Goal: Task Accomplishment & Management: Manage account settings

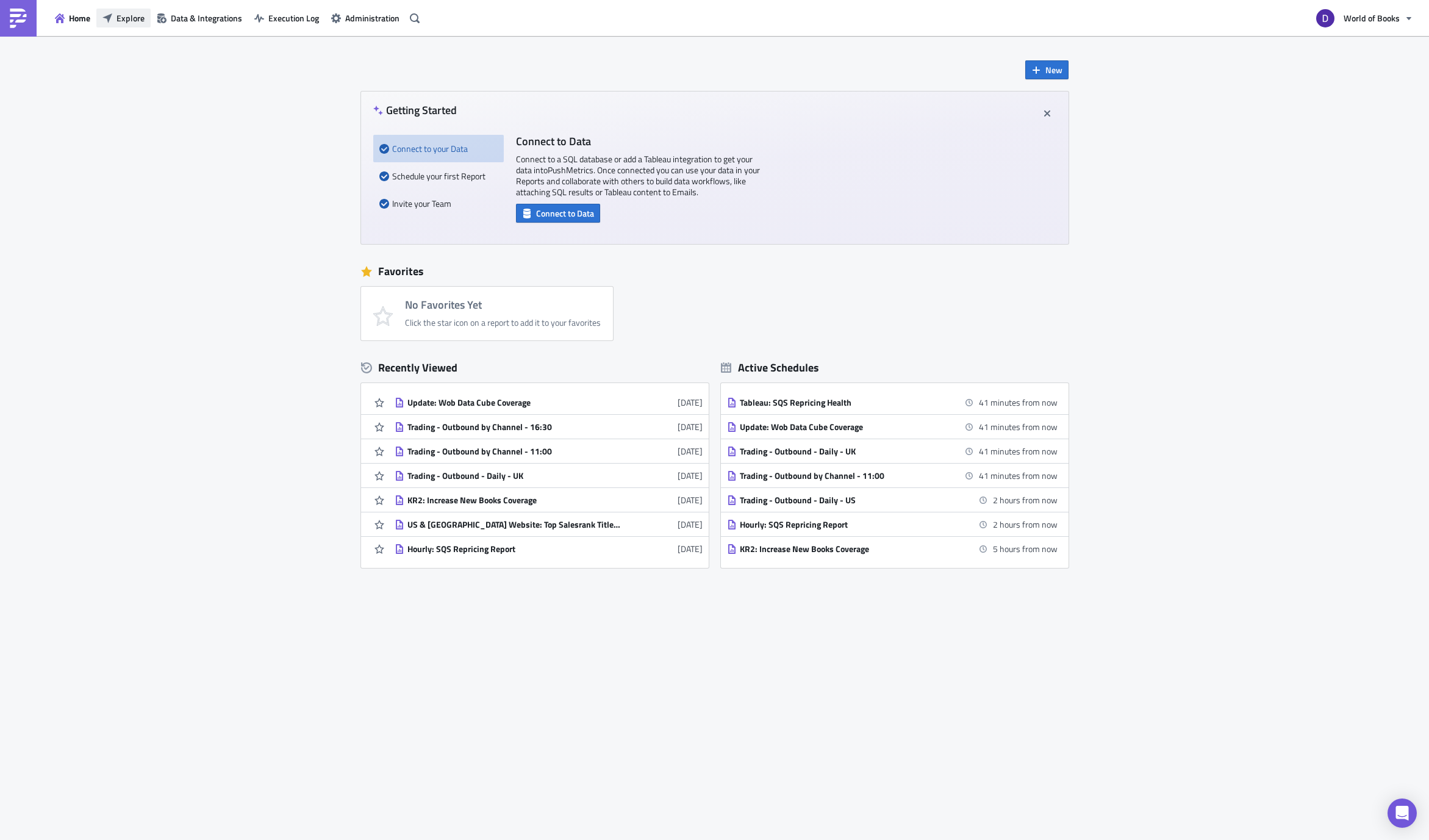
click at [114, 19] on button "Explore" at bounding box center [123, 18] width 54 height 19
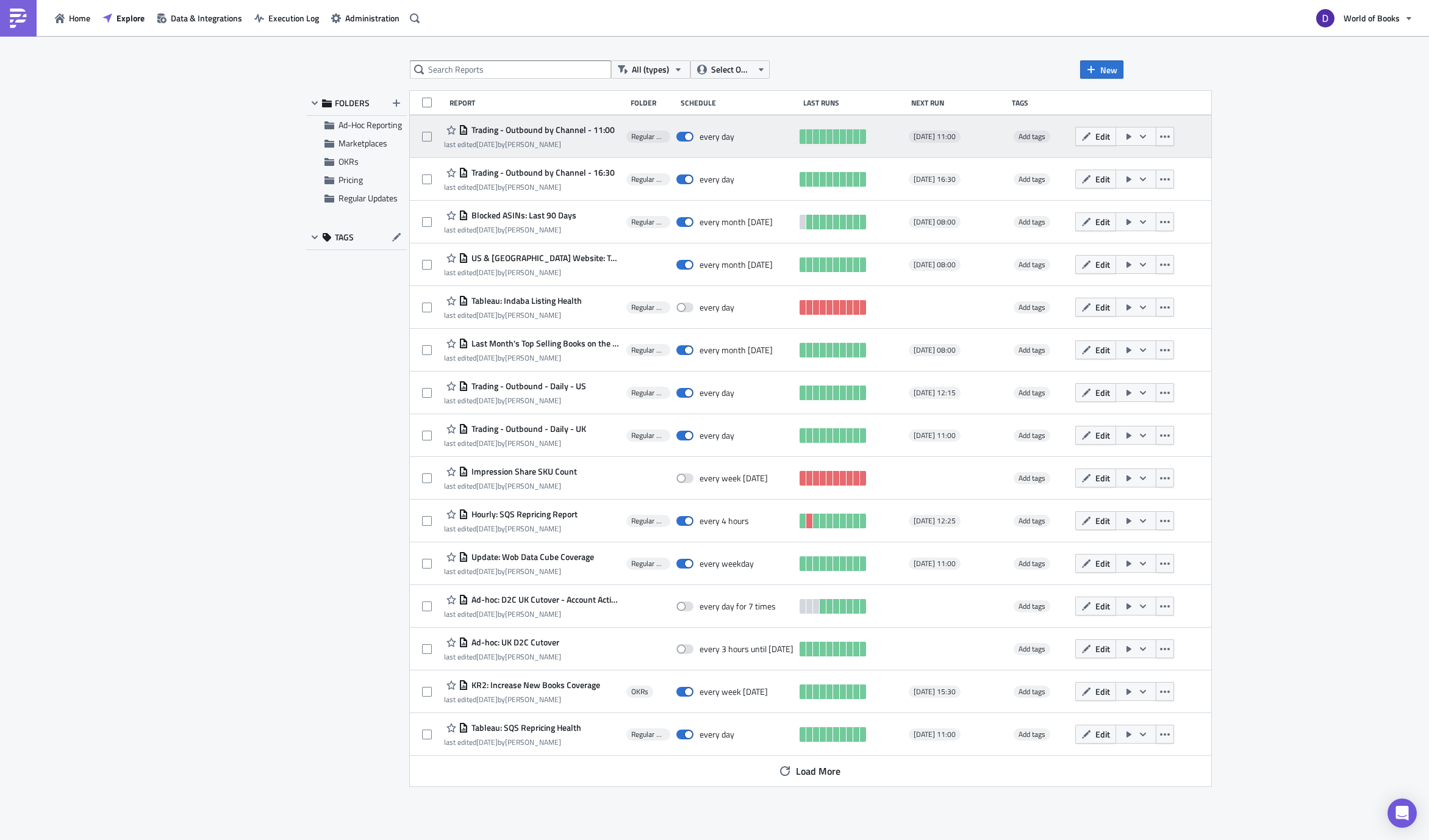
click at [914, 137] on span "[DATE] 11:00" at bounding box center [935, 136] width 42 height 10
click at [914, 139] on span "[DATE] 11:00" at bounding box center [935, 136] width 42 height 10
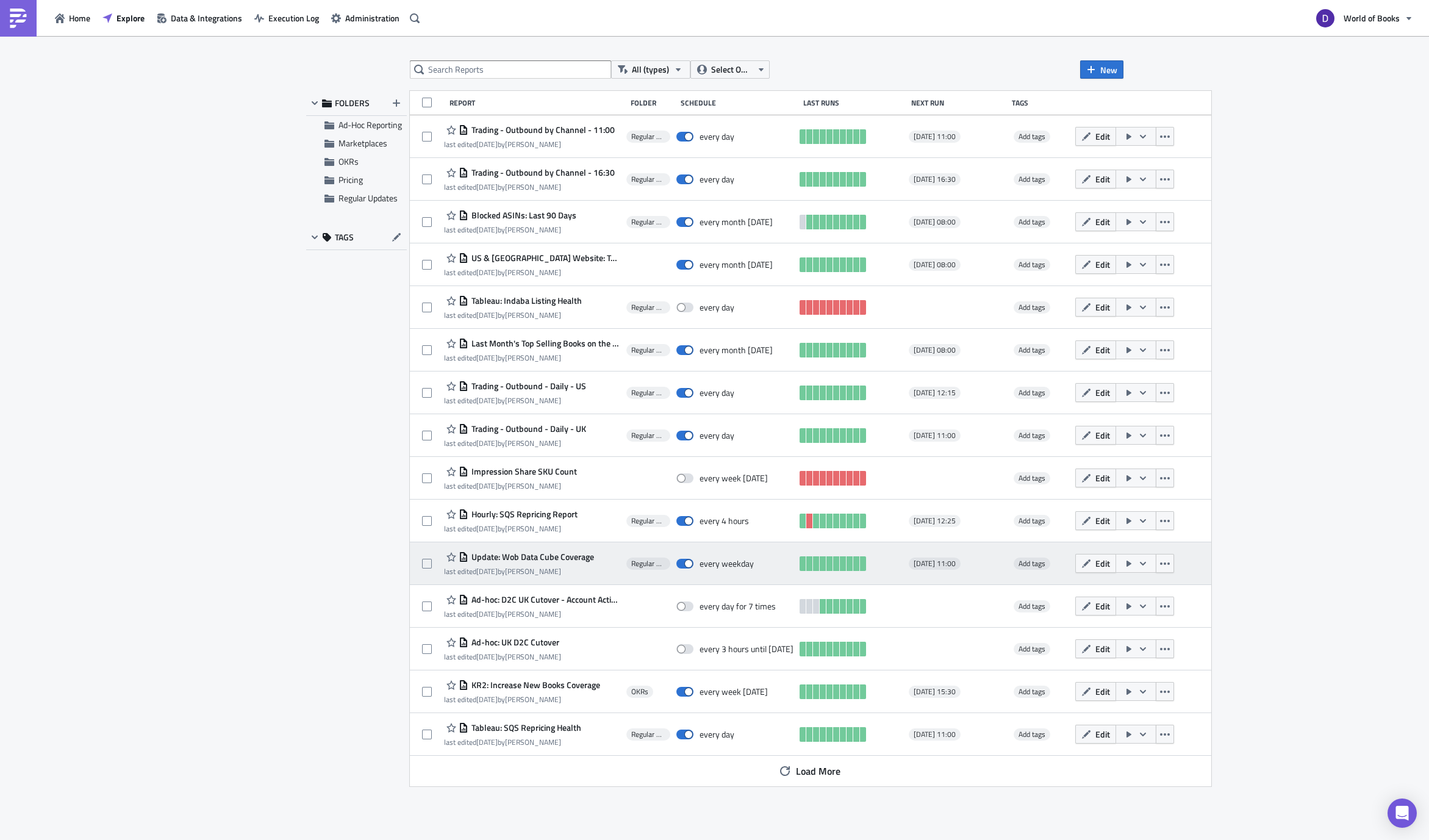
click at [549, 557] on span "Update: Wob Data Cube Coverage" at bounding box center [531, 556] width 125 height 11
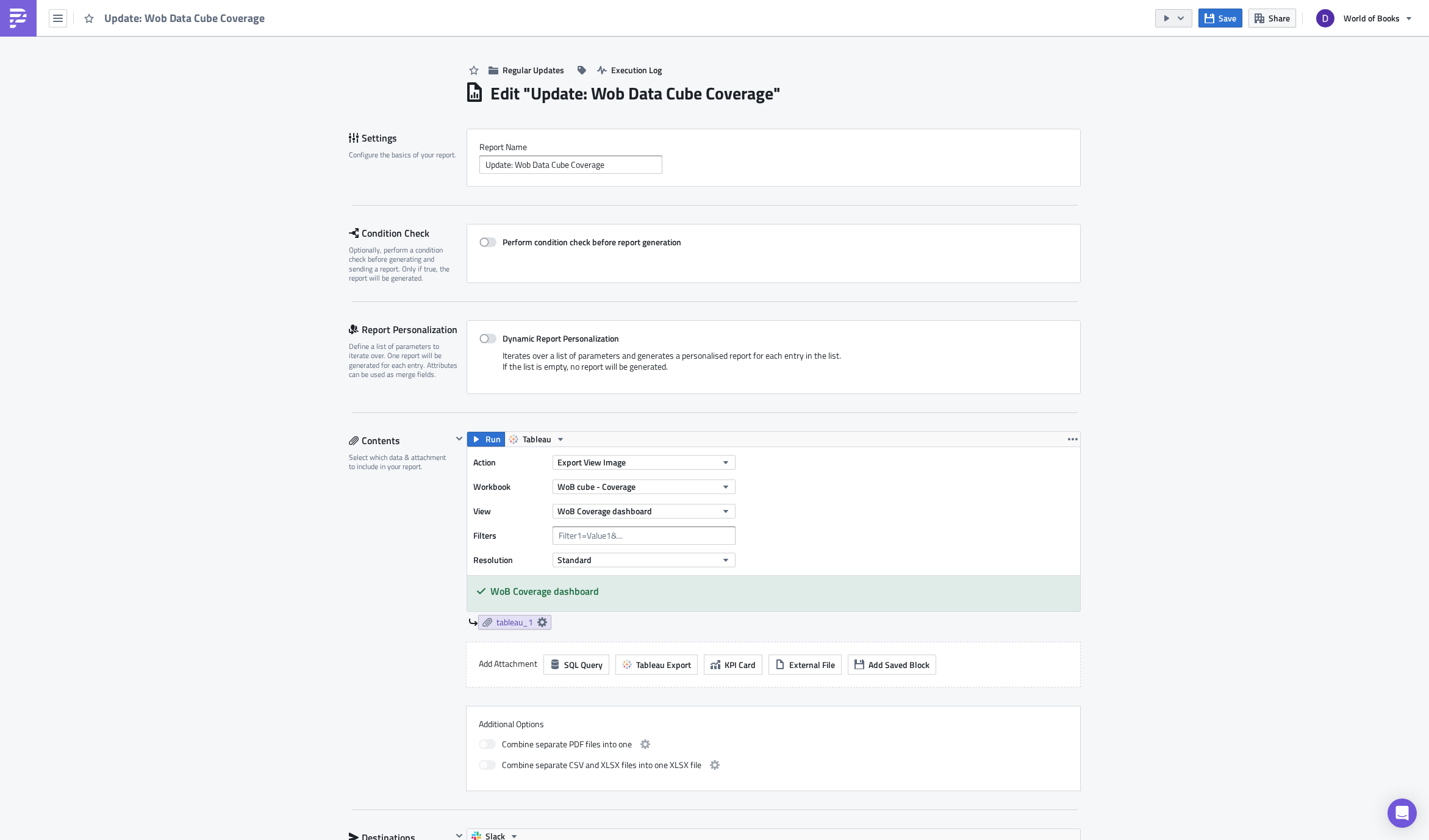
click at [1162, 18] on icon "button" at bounding box center [1167, 18] width 10 height 10
click at [1199, 69] on div "Run Report" at bounding box center [1211, 67] width 95 height 13
click at [1166, 302] on div "Regular Updates Execution Log Edit " Update: Wob Data Cube Coverage " Settings …" at bounding box center [714, 754] width 1429 height 1436
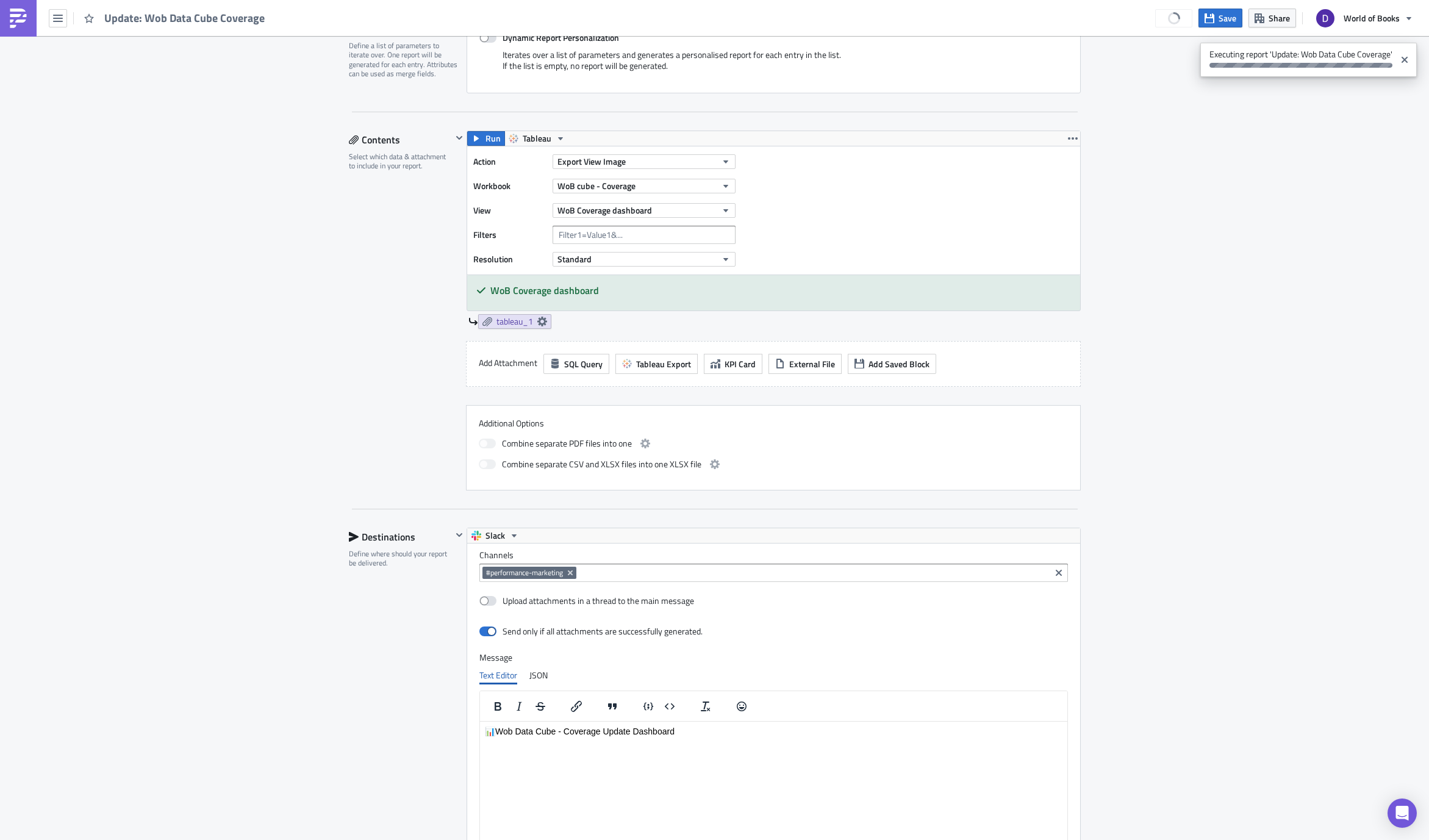
scroll to position [630, 0]
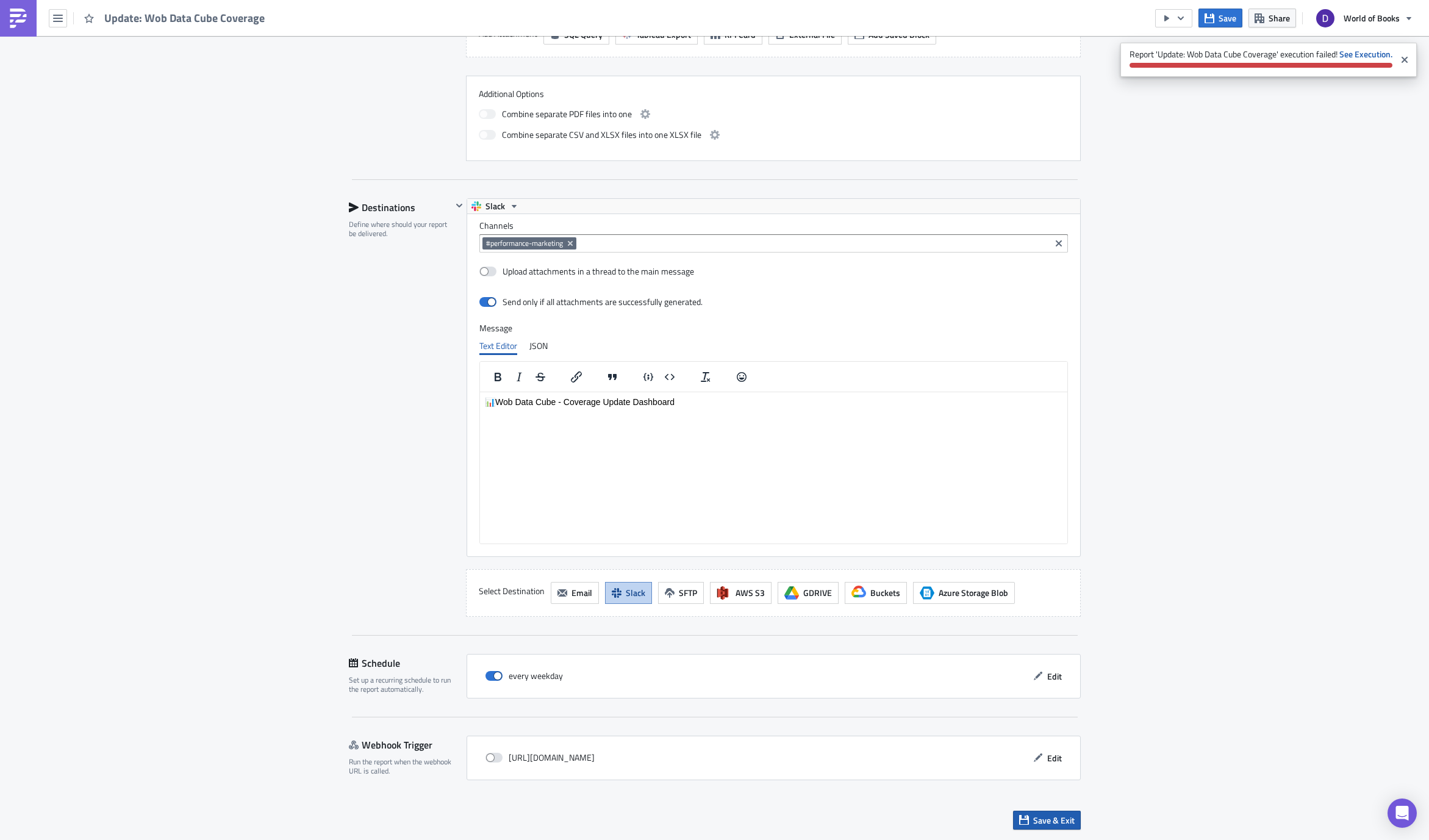
click at [1037, 820] on span "Save & Exit" at bounding box center [1054, 819] width 42 height 13
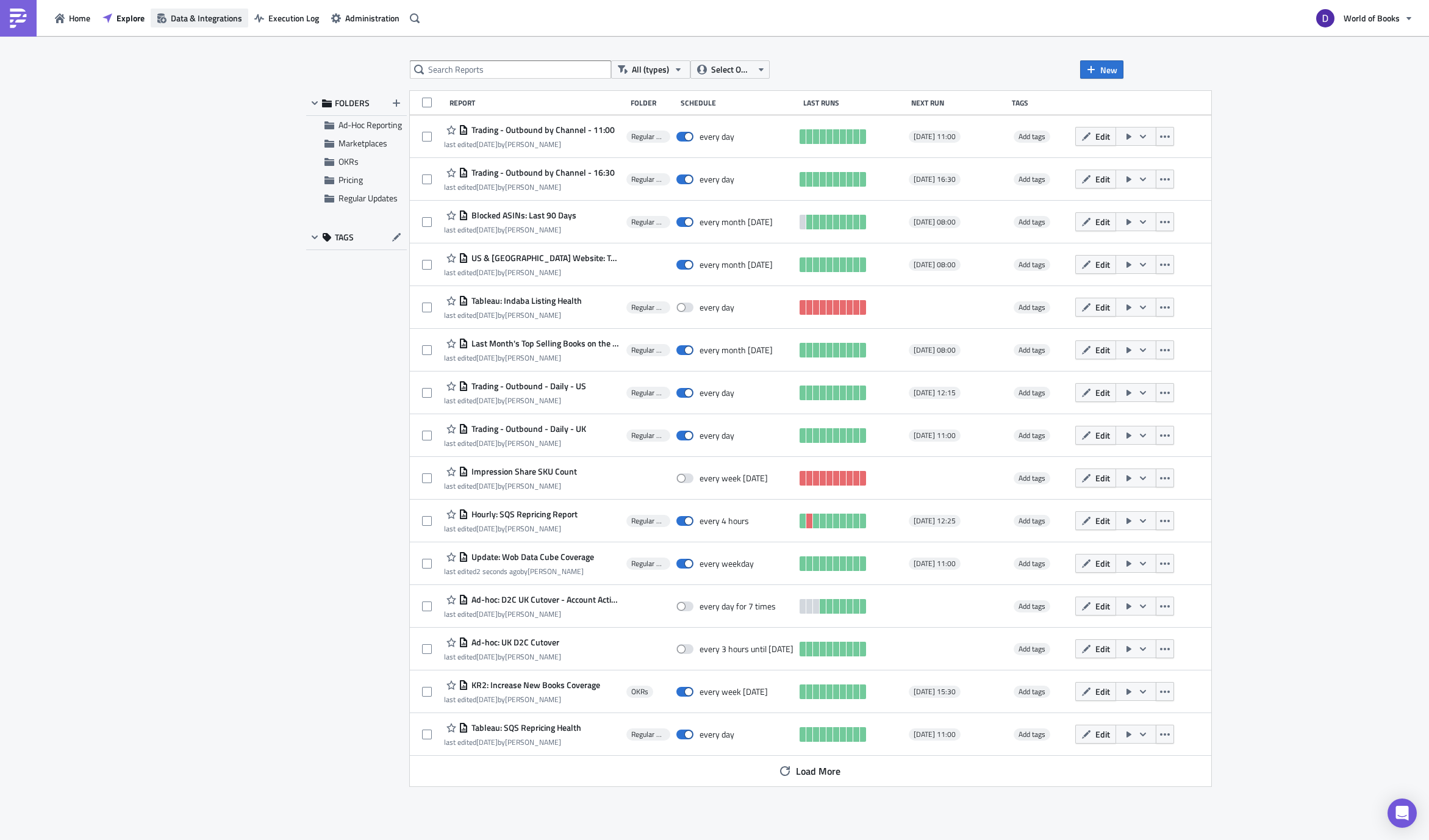
click at [175, 12] on span "Data & Integrations" at bounding box center [206, 18] width 71 height 13
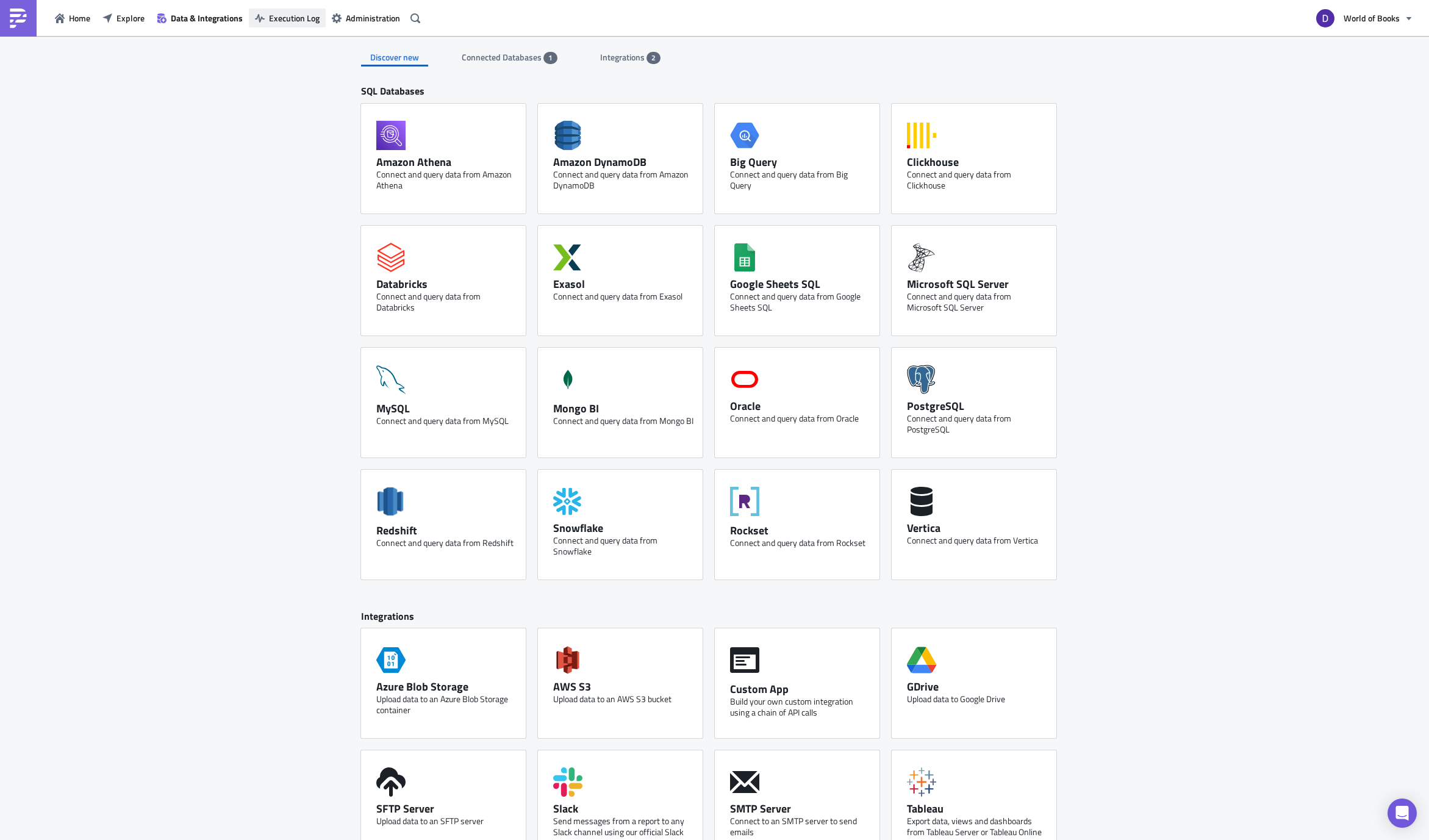
click at [314, 18] on span "Execution Log" at bounding box center [294, 18] width 50 height 13
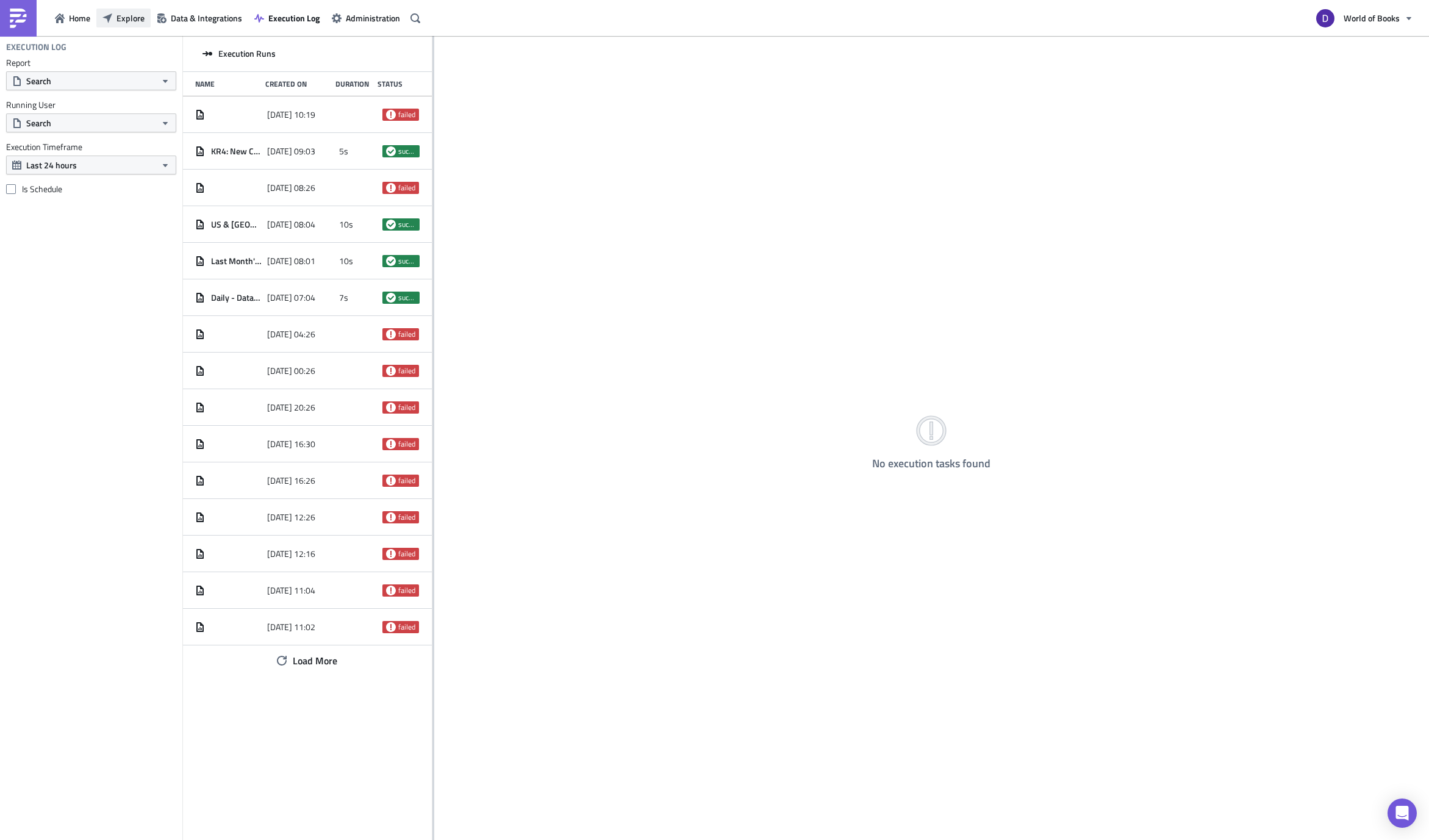
click at [128, 26] on button "Explore" at bounding box center [123, 18] width 54 height 19
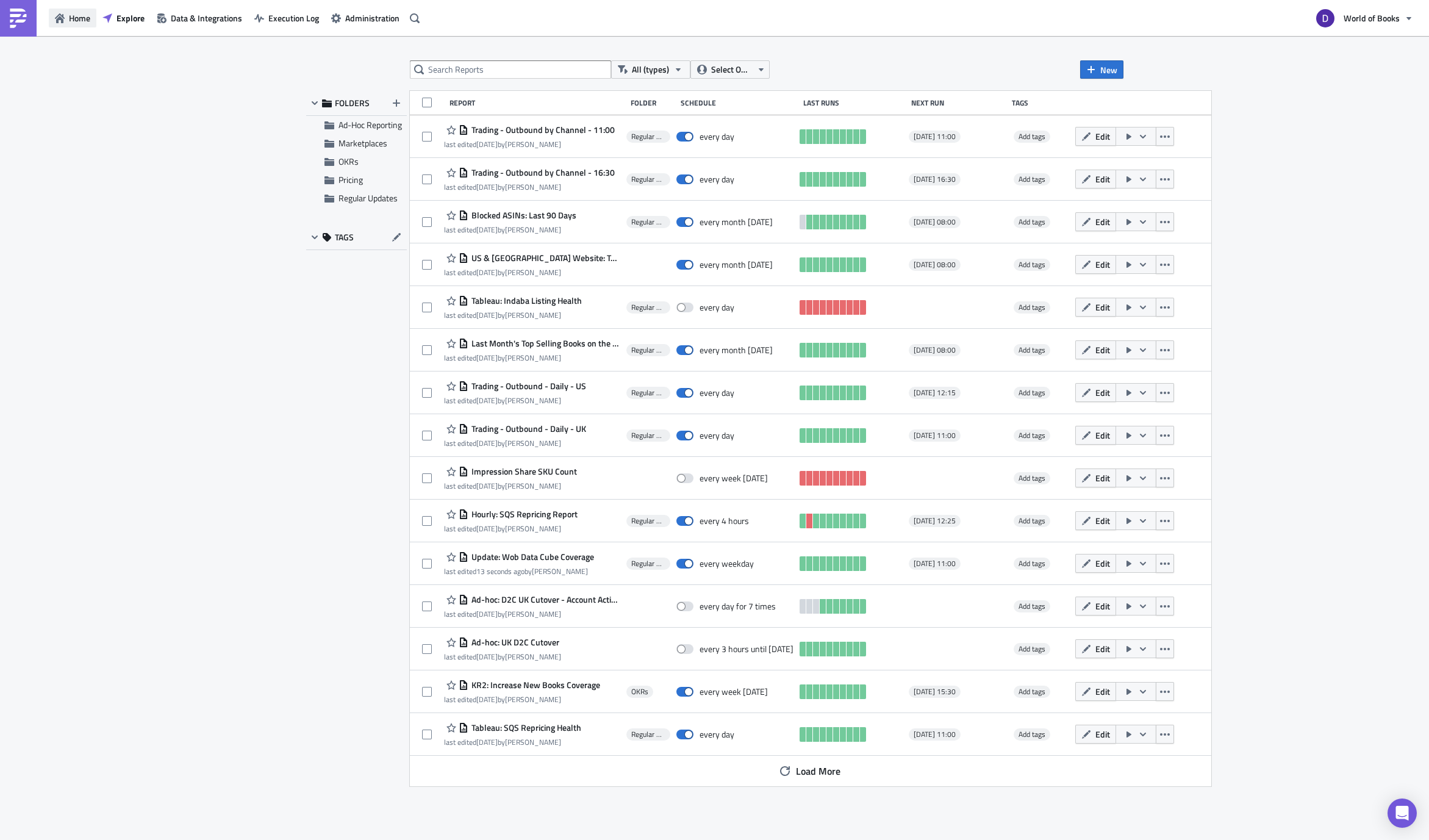
click at [72, 22] on span "Home" at bounding box center [79, 18] width 22 height 13
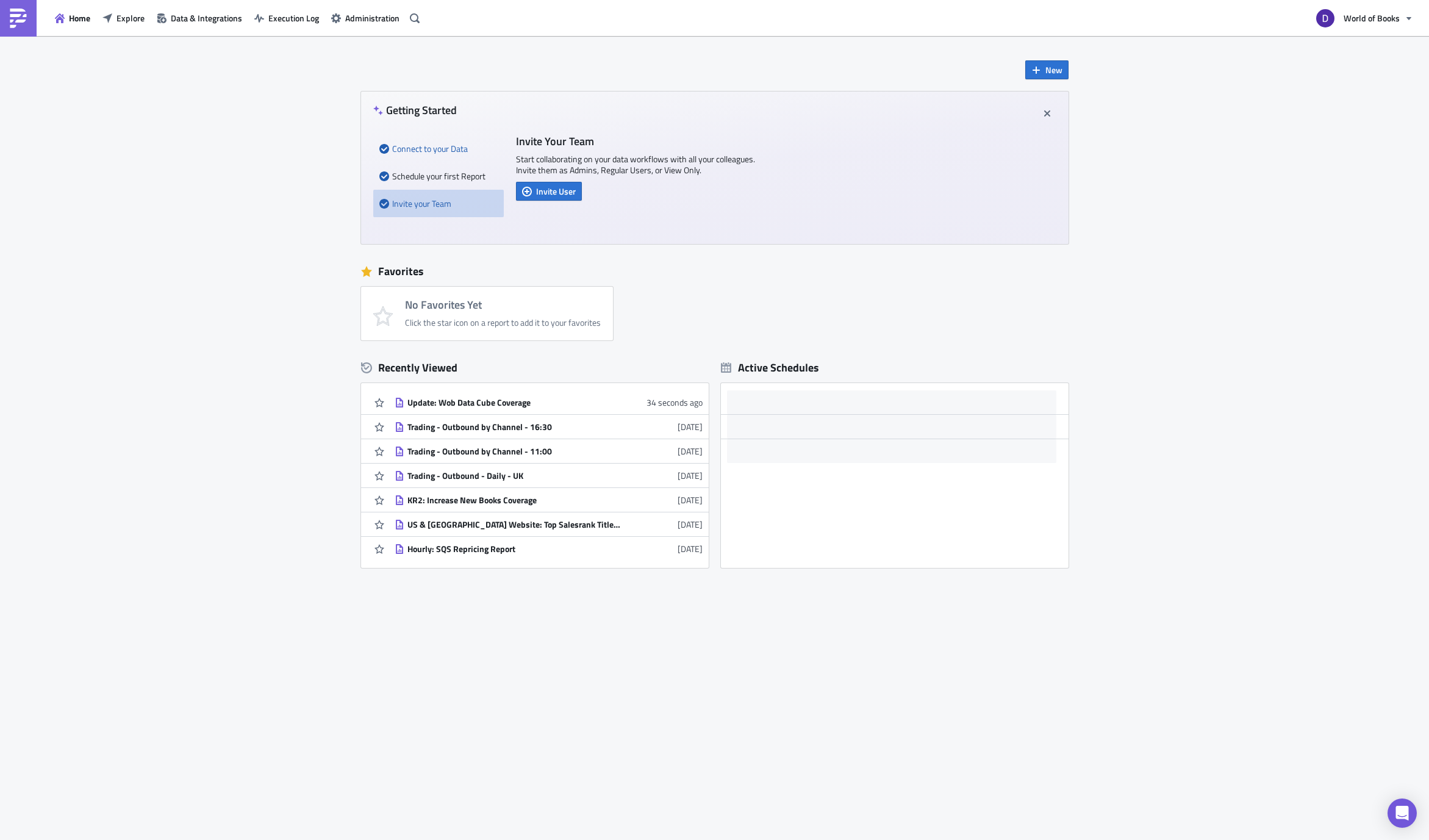
click at [451, 146] on div "Connect to your Data" at bounding box center [438, 148] width 118 height 28
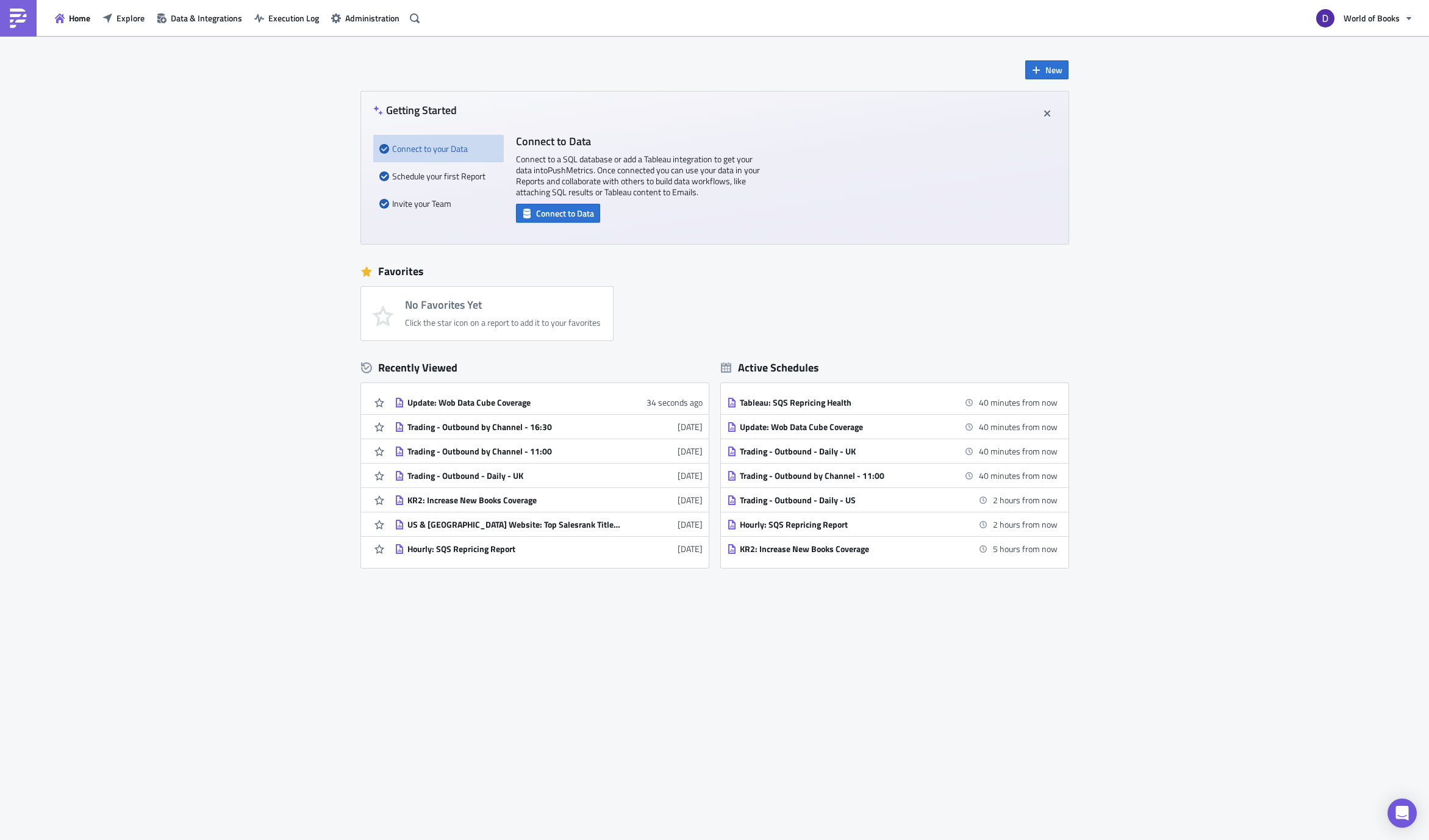
drag, startPoint x: 588, startPoint y: 213, endPoint x: 605, endPoint y: 222, distance: 19.2
click at [588, 213] on span "Connect to Data" at bounding box center [565, 213] width 58 height 13
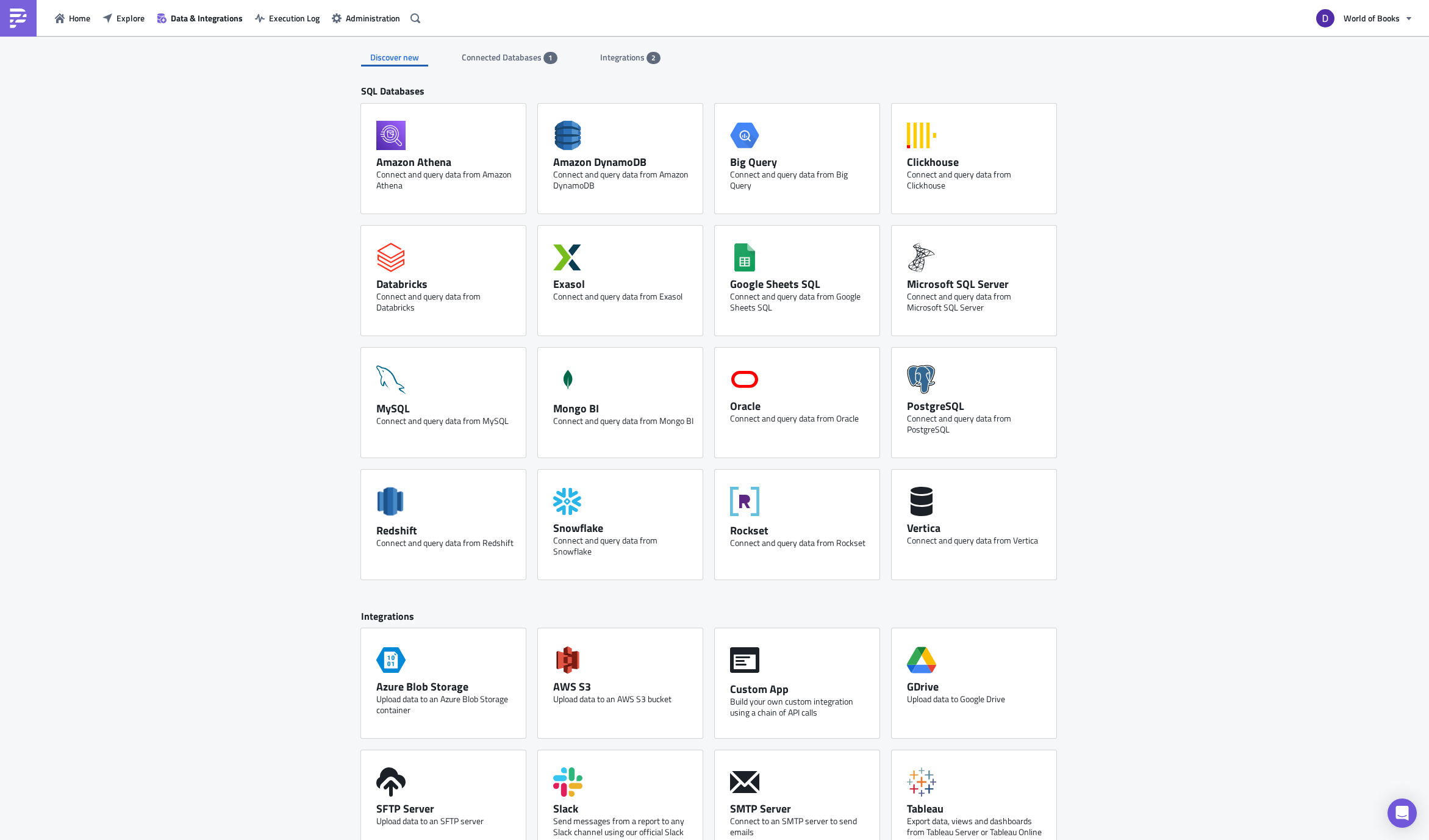
click at [515, 55] on span "Connected Databases" at bounding box center [503, 56] width 82 height 13
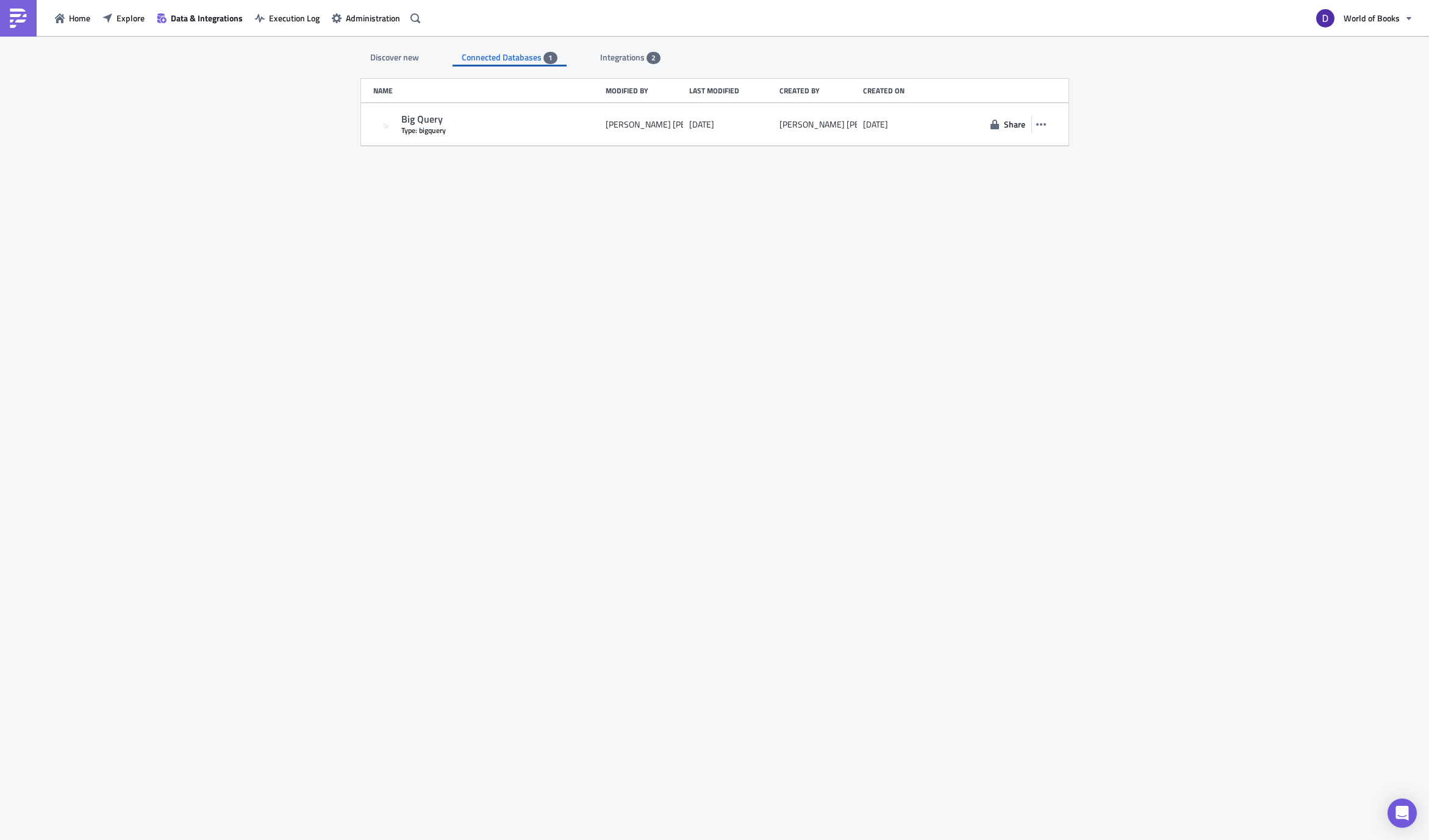
click at [604, 46] on div "Discover new Connected Databases 1 Integrations 2" at bounding box center [715, 51] width 708 height 30
click at [613, 56] on span "Integrations" at bounding box center [622, 56] width 46 height 13
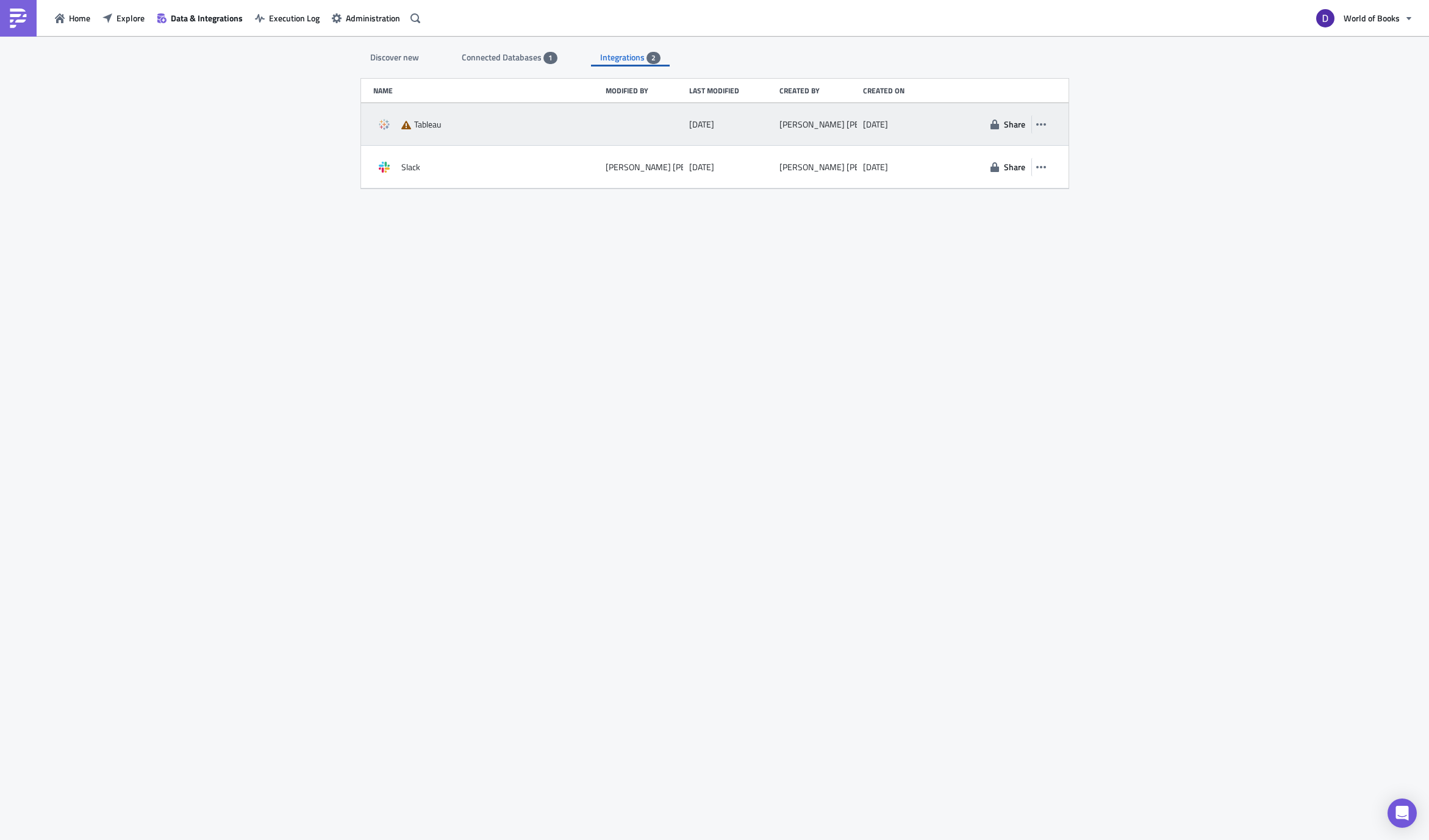
click at [1049, 120] on div "Tableau [DATE] [PERSON_NAME] [DATE] Share" at bounding box center [715, 124] width 708 height 43
click at [1040, 124] on icon "button" at bounding box center [1041, 124] width 10 height 3
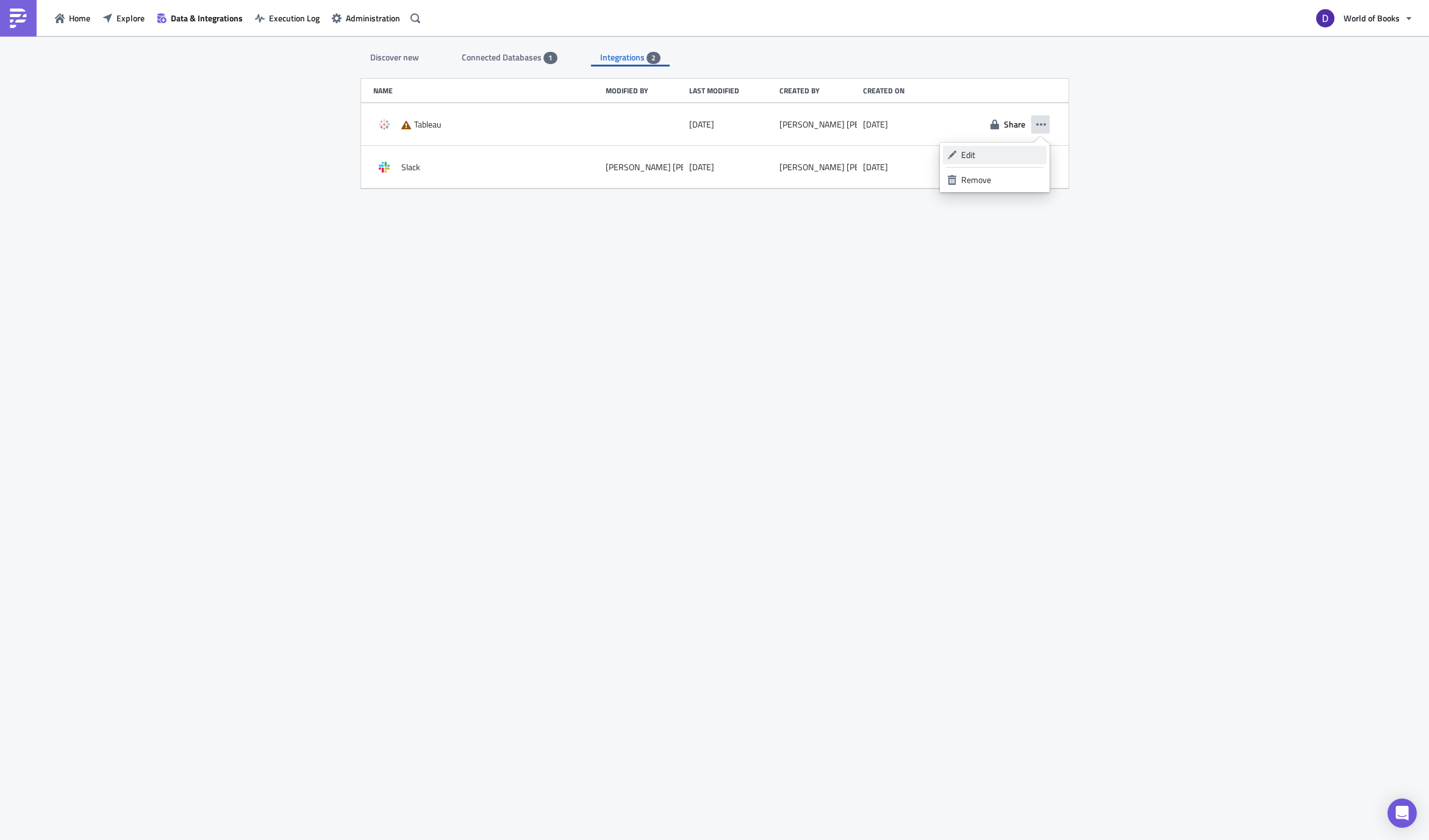
click at [988, 154] on div "Edit" at bounding box center [1001, 155] width 81 height 13
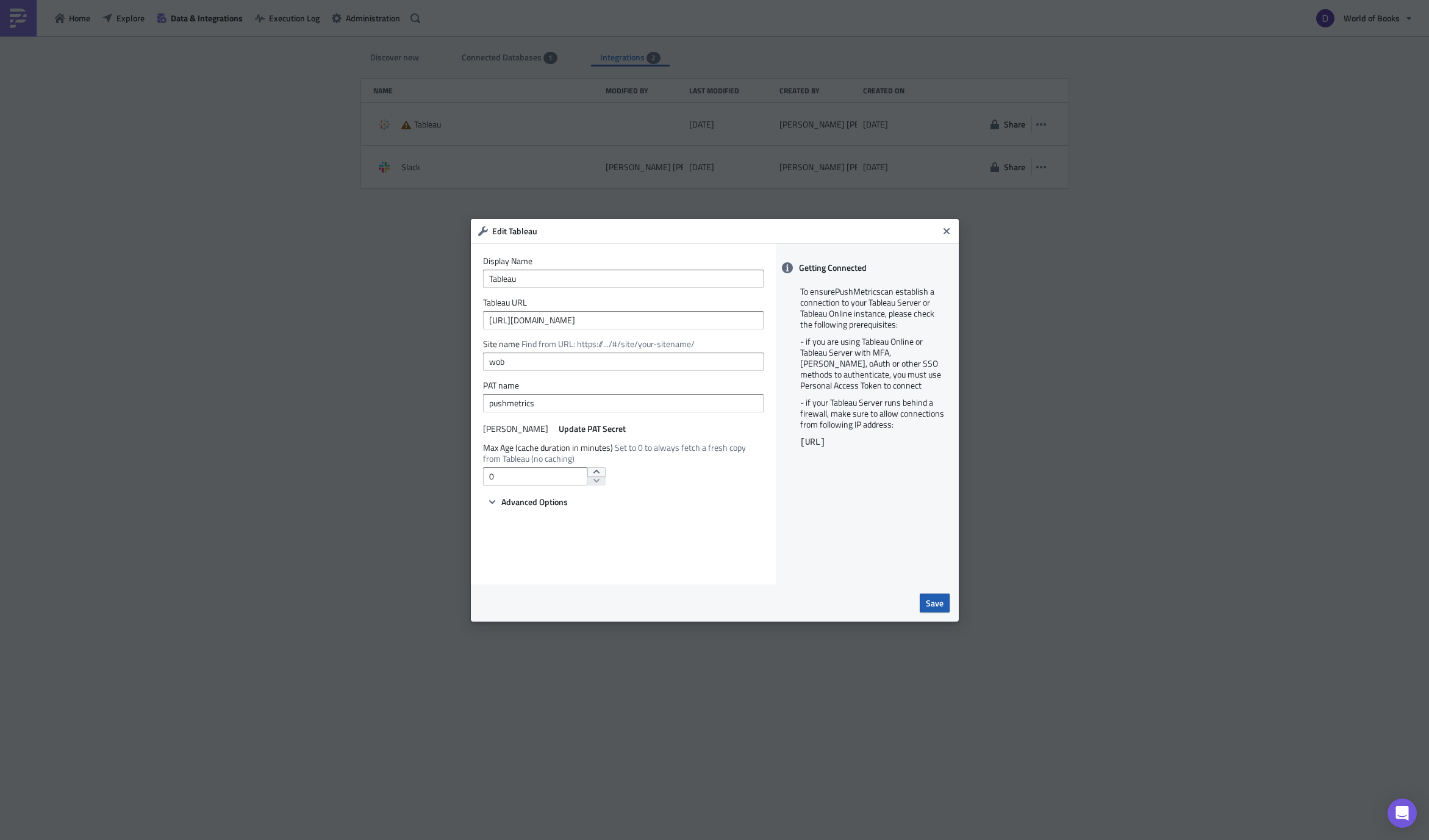
click at [945, 602] on button "Save" at bounding box center [935, 602] width 30 height 19
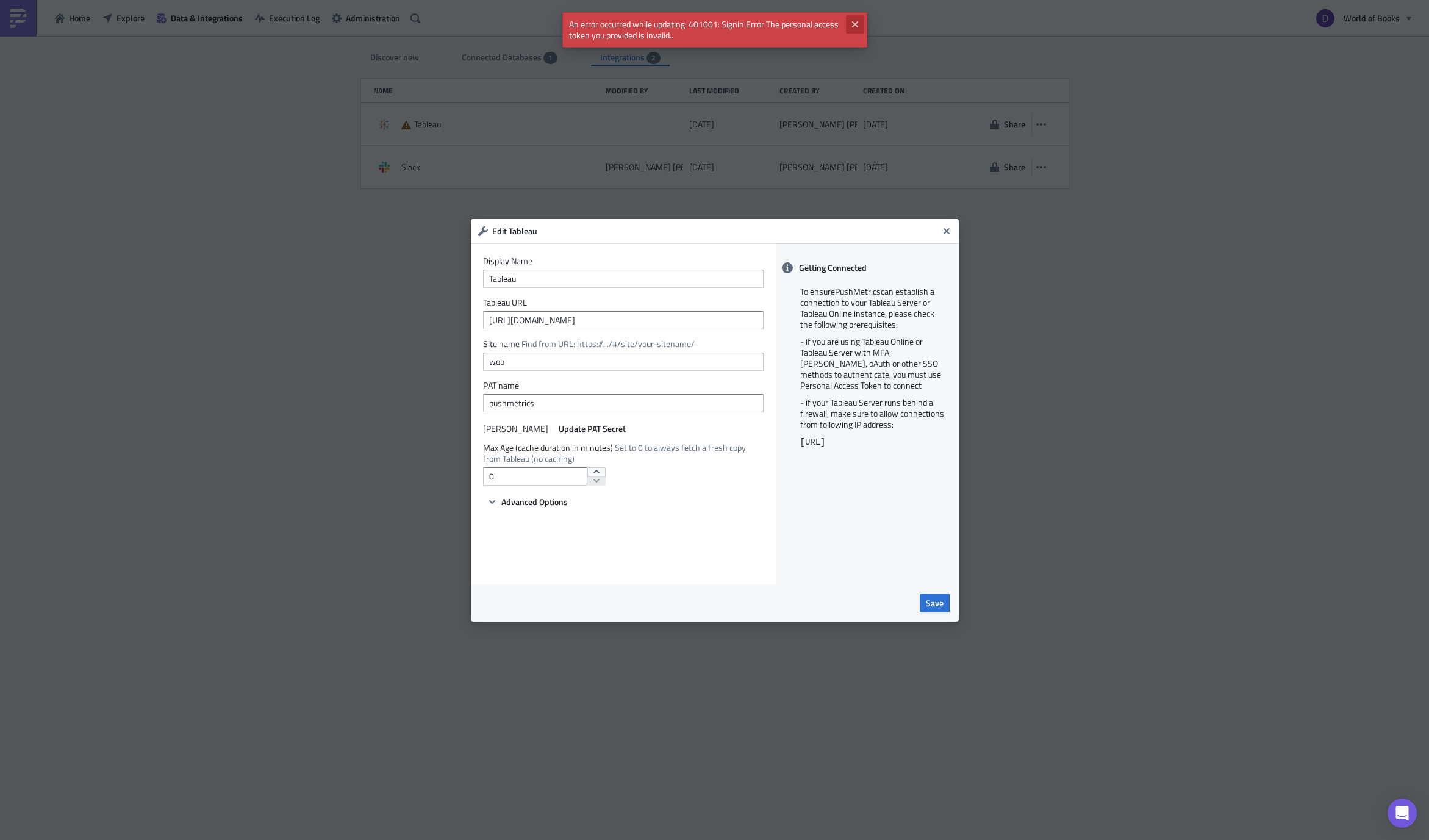
click at [856, 23] on icon "Close" at bounding box center [854, 24] width 6 height 6
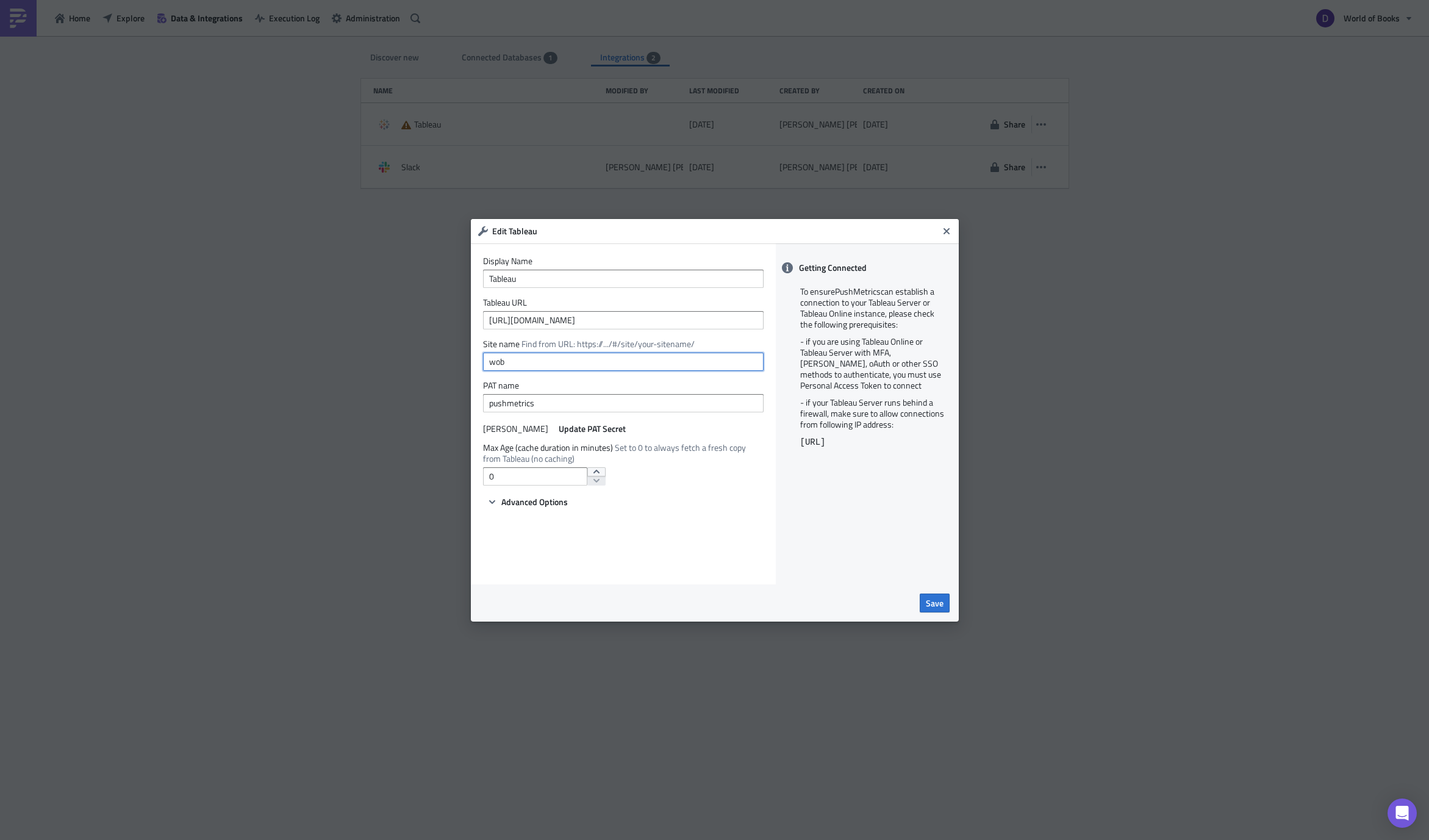
click at [539, 365] on input "wob" at bounding box center [622, 361] width 280 height 18
click at [548, 400] on input "pushmetrics" at bounding box center [622, 403] width 280 height 18
click at [559, 427] on span "Update PAT Secret" at bounding box center [592, 428] width 67 height 13
click at [773, 538] on div "Display Name Tableau Tableau URL [URL][DOMAIN_NAME] Site name Find from URL: ht…" at bounding box center [623, 413] width 305 height 341
click at [928, 604] on span "Save" at bounding box center [934, 602] width 18 height 13
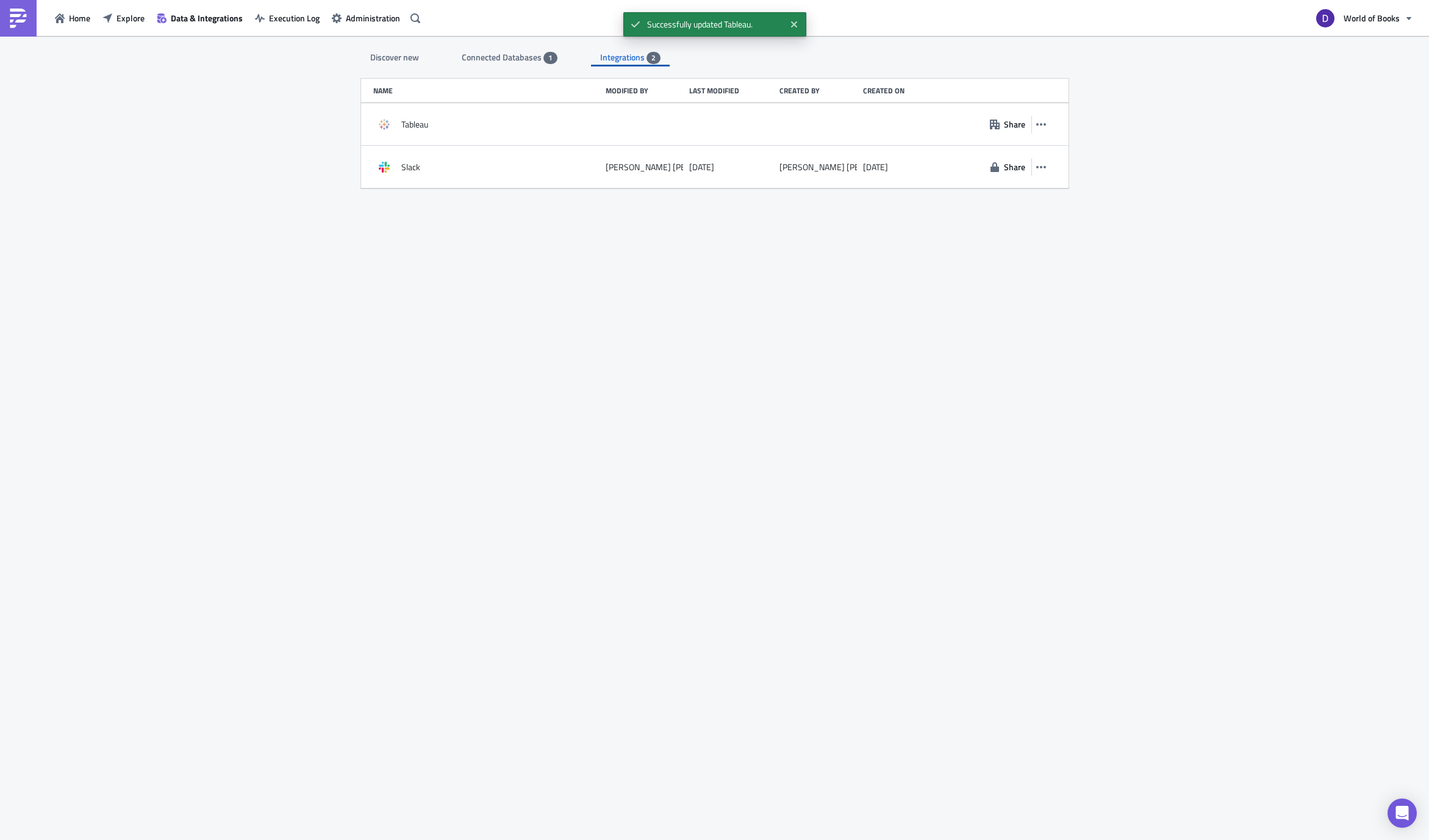
click at [936, 525] on div "Discover new Connected Databases 1 Integrations 2 SQL Databases Amazon Athena C…" at bounding box center [714, 438] width 732 height 806
click at [86, 19] on span "Home" at bounding box center [79, 18] width 22 height 13
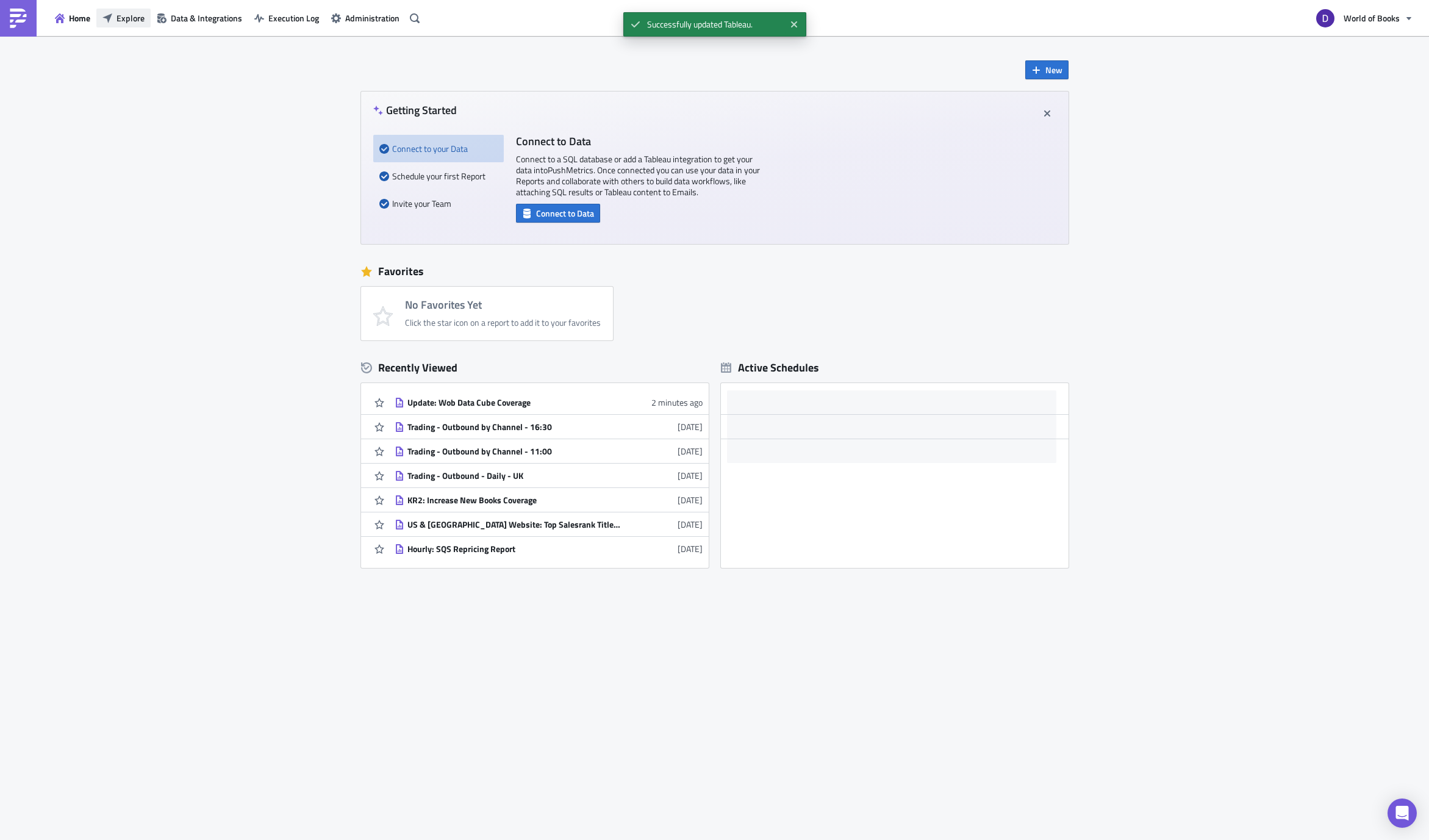
click at [127, 24] on button "Explore" at bounding box center [123, 18] width 54 height 19
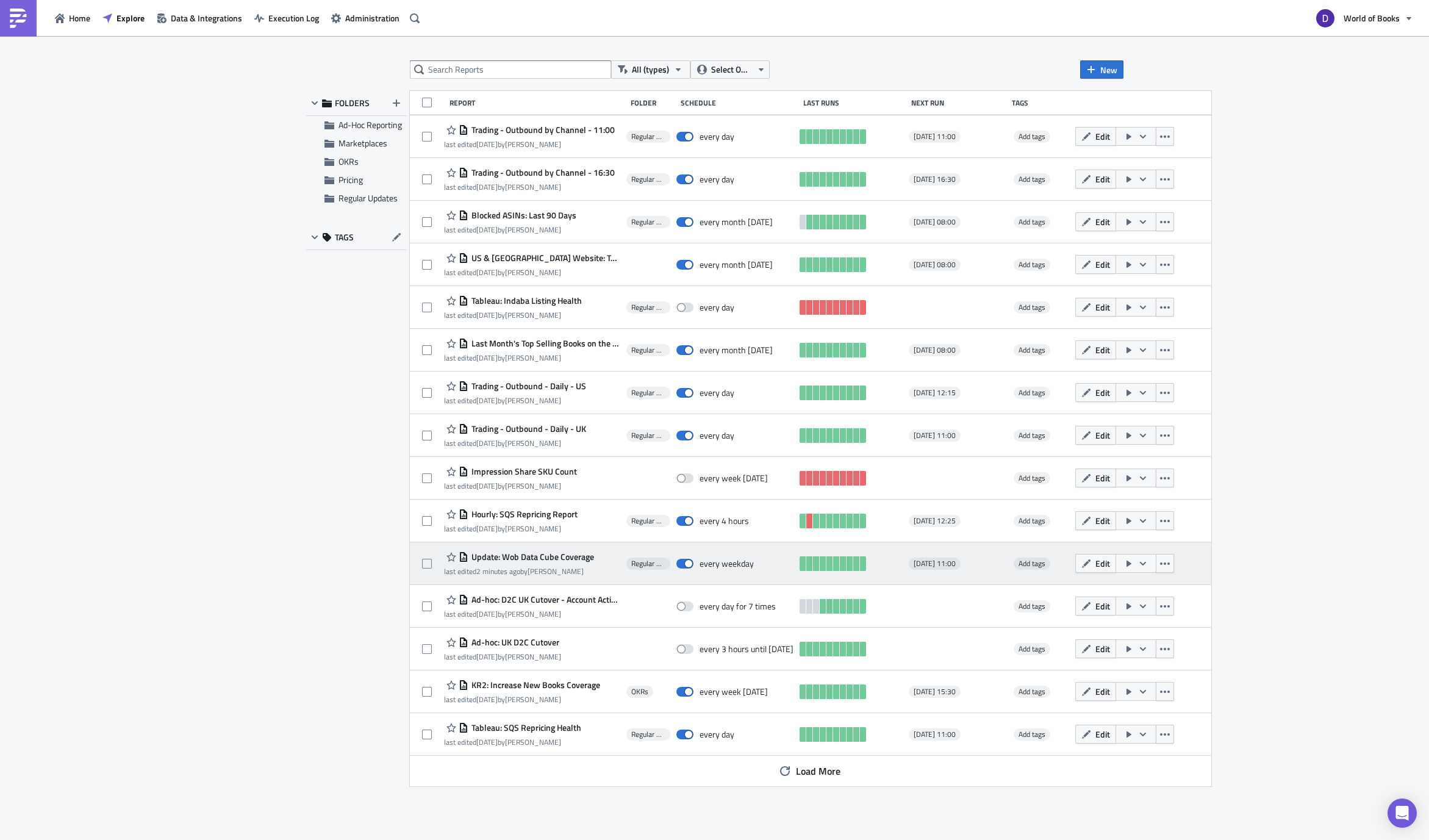
click at [1124, 561] on icon "button" at bounding box center [1129, 564] width 10 height 10
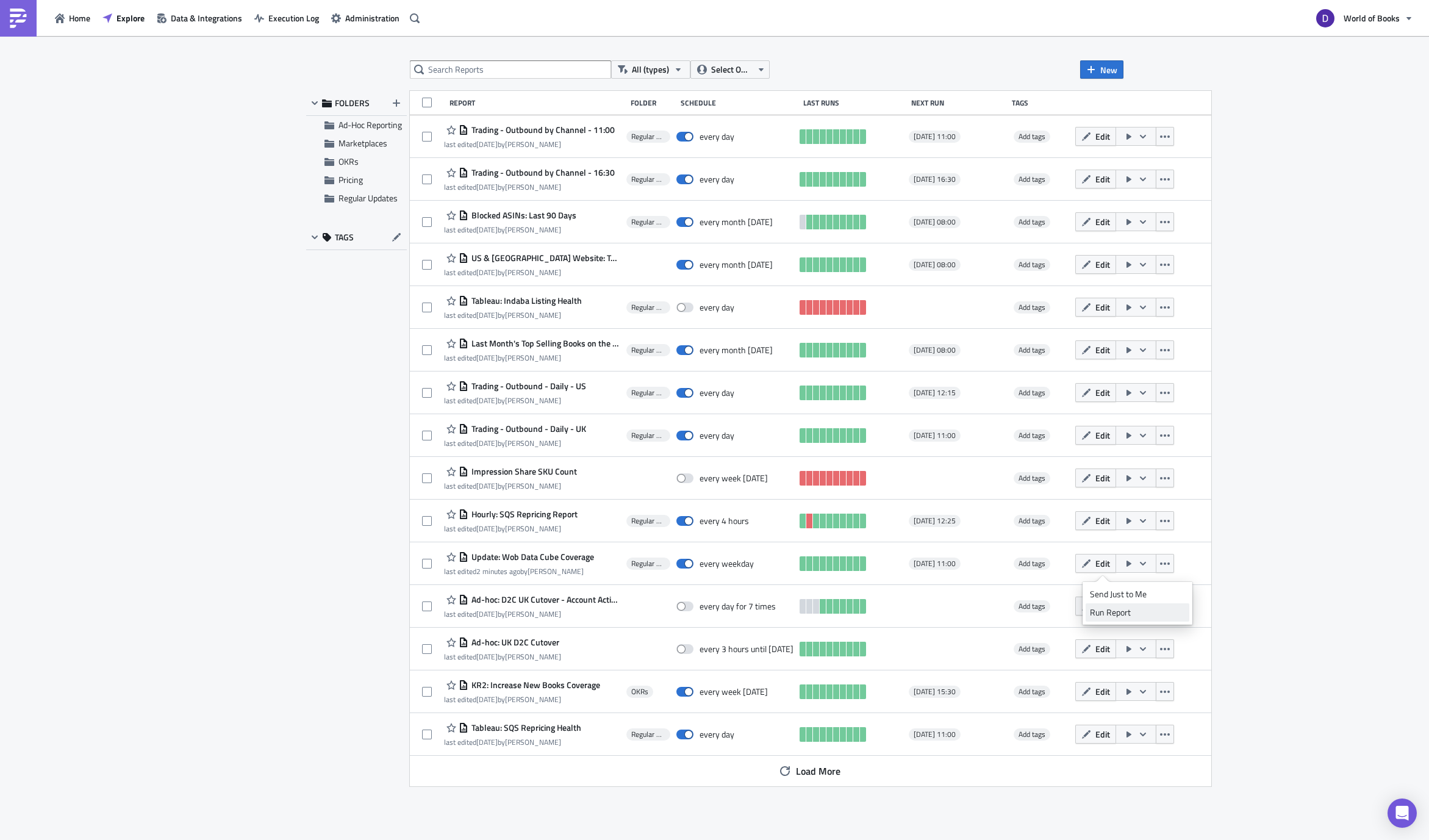
click at [1110, 611] on div "Run Report" at bounding box center [1138, 612] width 95 height 13
